Goal: Task Accomplishment & Management: Manage account settings

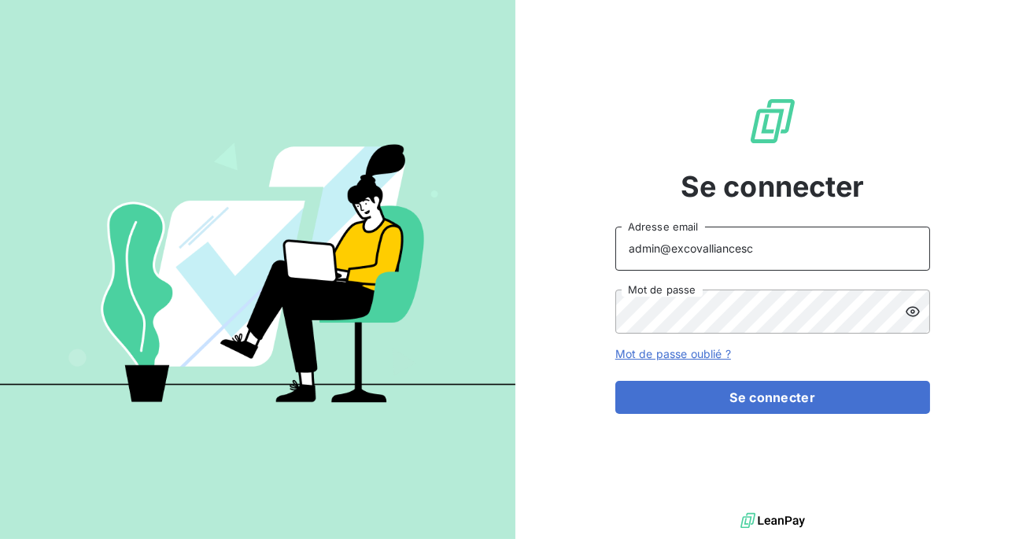
click at [760, 249] on input "admin@excovalliancesc" at bounding box center [772, 249] width 315 height 44
type input "admin@excovalliance"
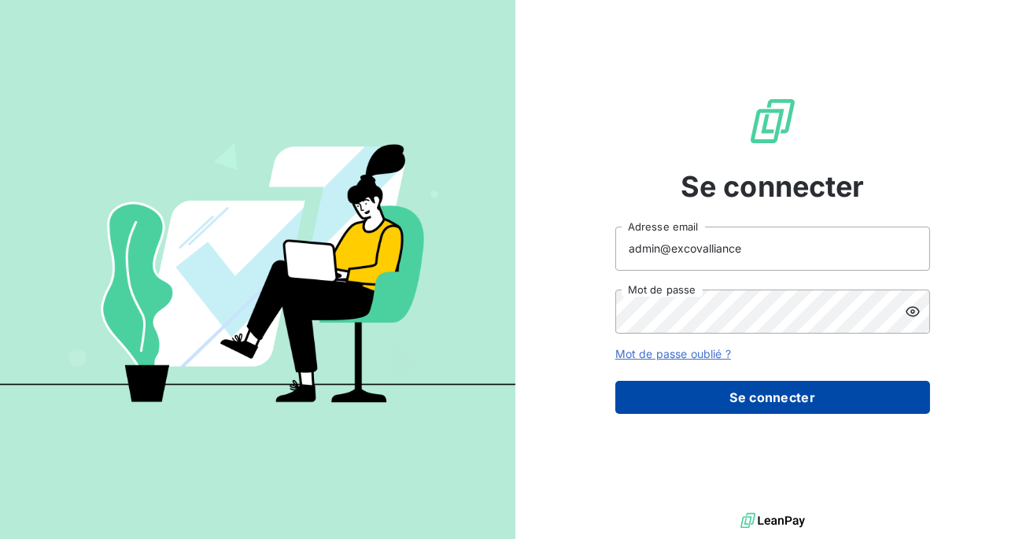
click at [744, 402] on button "Se connecter" at bounding box center [772, 397] width 315 height 33
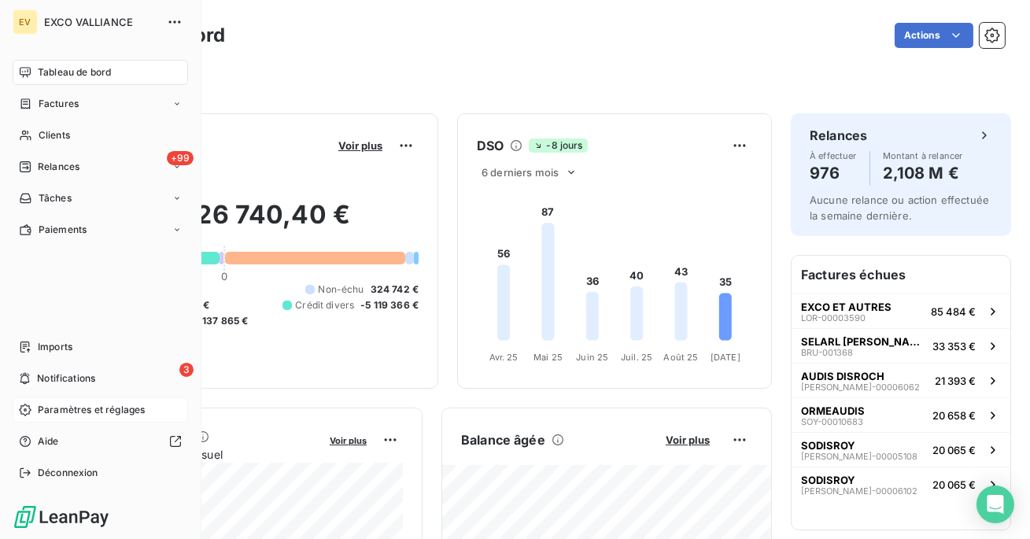
click at [70, 397] on div "Paramètres et réglages" at bounding box center [100, 409] width 175 height 25
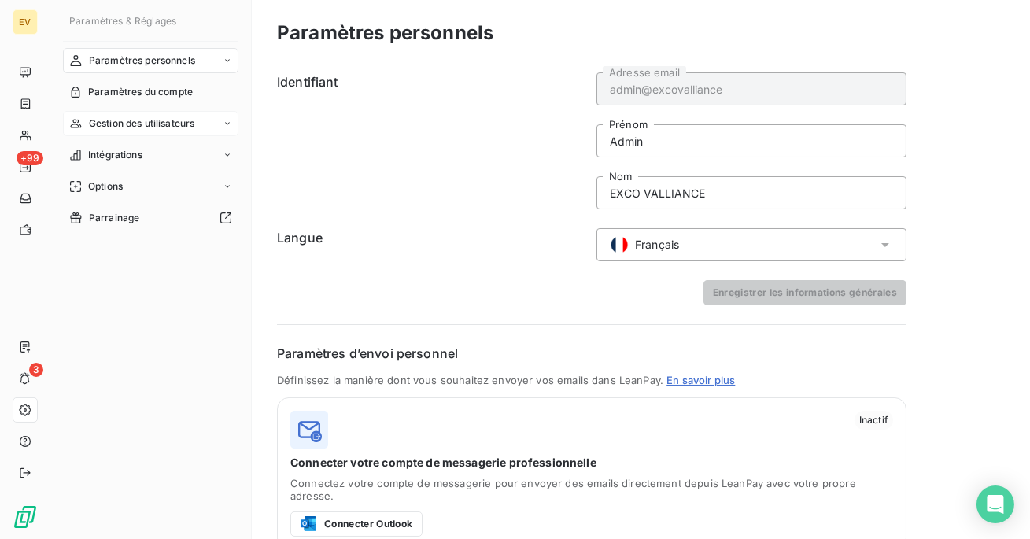
click at [137, 131] on div "Gestion des utilisateurs" at bounding box center [150, 123] width 175 height 25
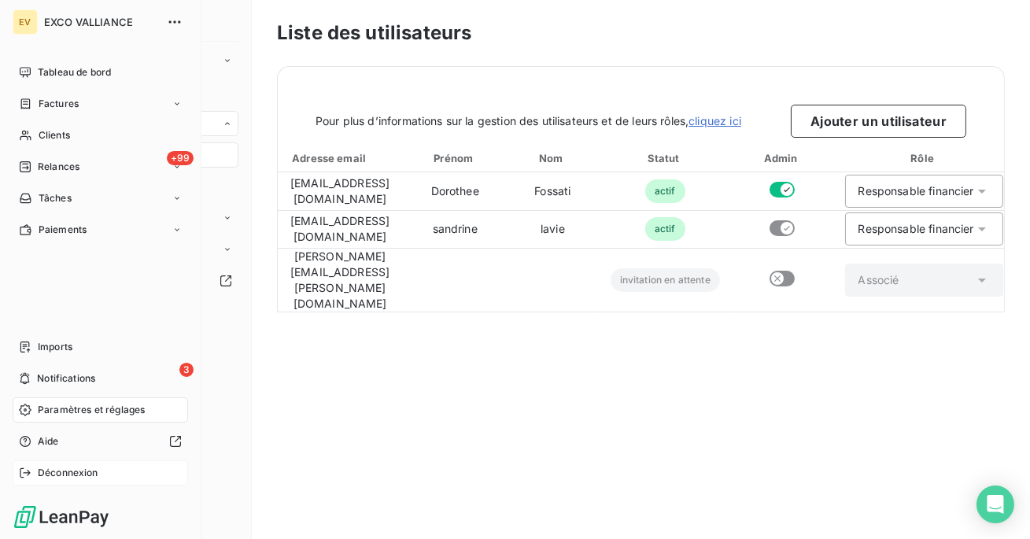
click at [56, 482] on div "Déconnexion" at bounding box center [100, 472] width 175 height 25
